Goal: Find specific page/section: Find specific page/section

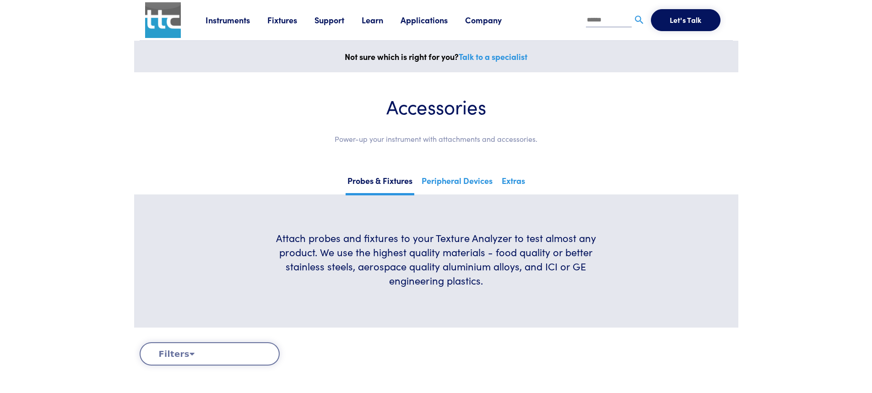
click at [185, 355] on button "Filters" at bounding box center [210, 353] width 140 height 23
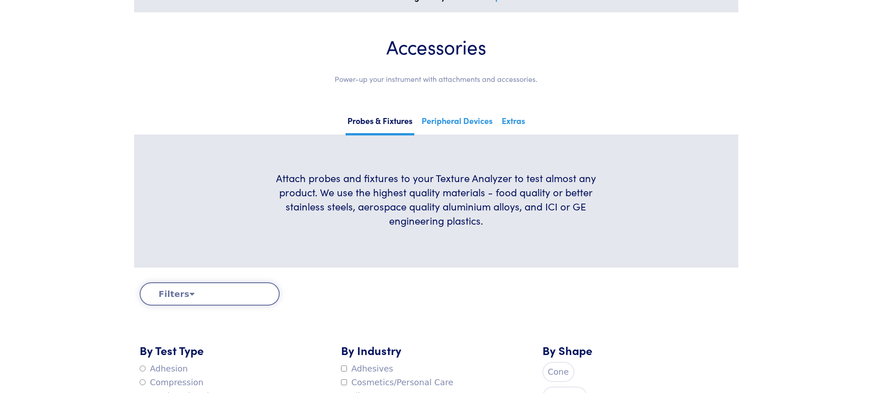
scroll to position [229, 0]
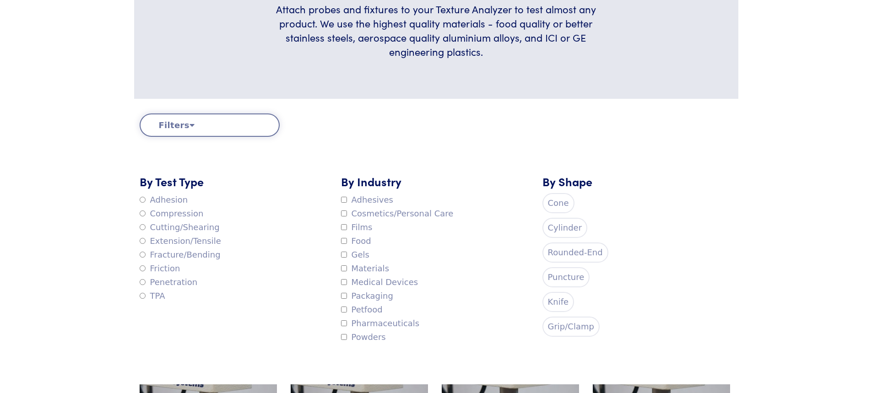
click at [581, 256] on label "Rounded-End" at bounding box center [575, 253] width 66 height 20
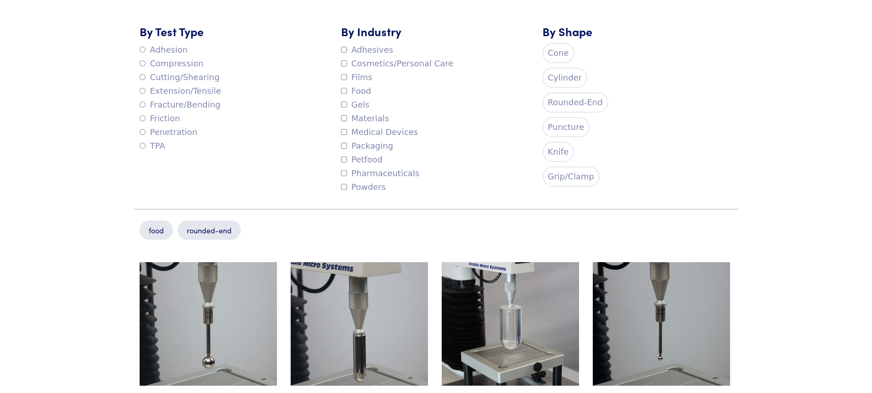
scroll to position [318, 0]
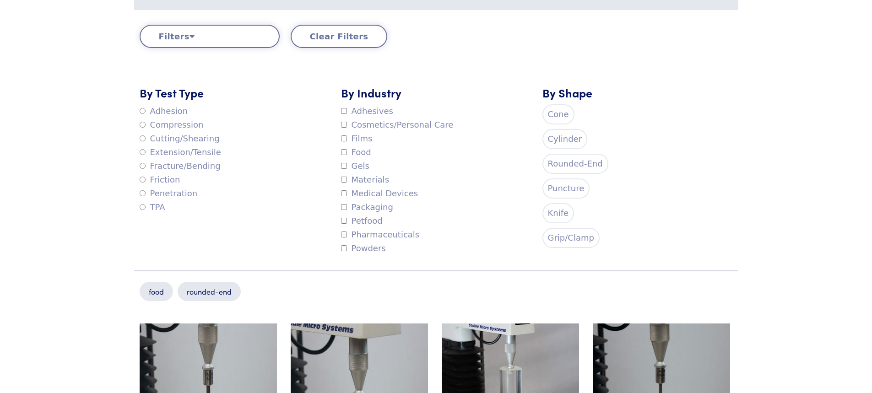
click at [570, 169] on label "Rounded-End" at bounding box center [575, 164] width 66 height 20
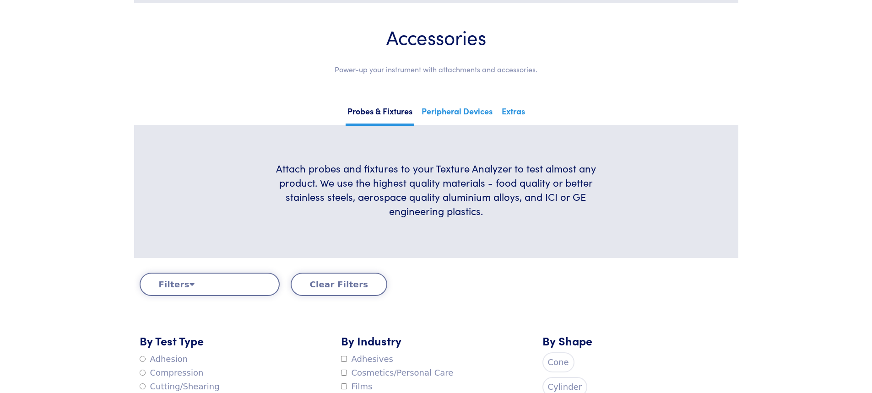
scroll to position [0, 0]
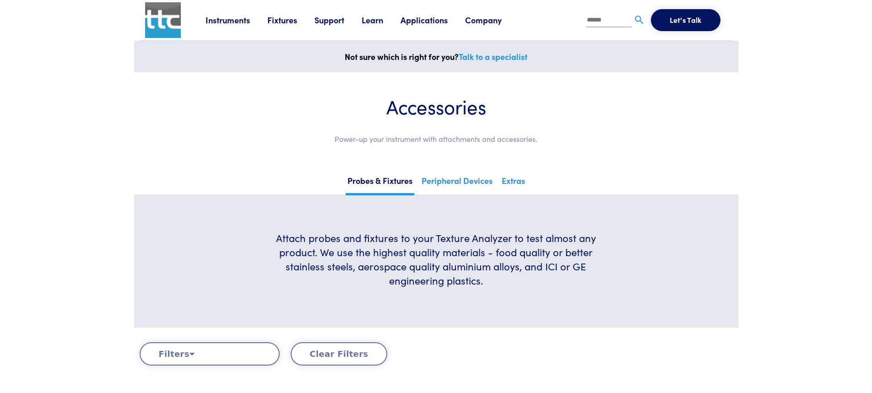
click at [604, 20] on input "text" at bounding box center [609, 21] width 46 height 14
type input "**********"
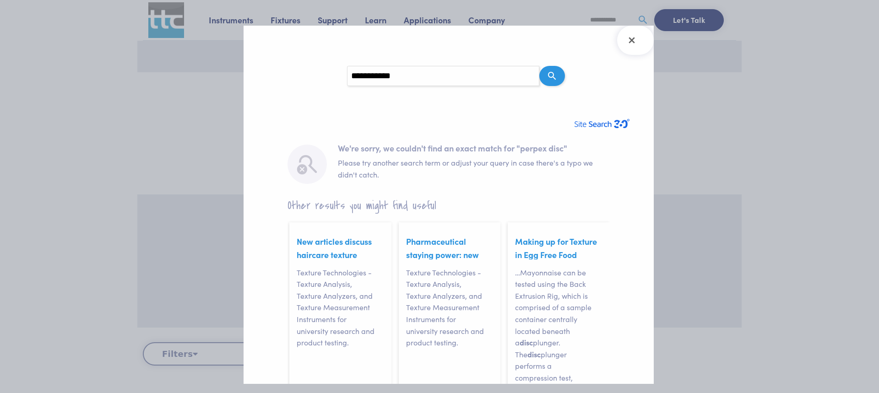
click at [339, 286] on p "Texture Technologies - Texture Analysis, Texture Analyzers, and Texture Measure…" at bounding box center [340, 377] width 87 height 220
click at [636, 42] on icon "Close Search Results" at bounding box center [631, 40] width 15 height 15
